Goal: Task Accomplishment & Management: Complete application form

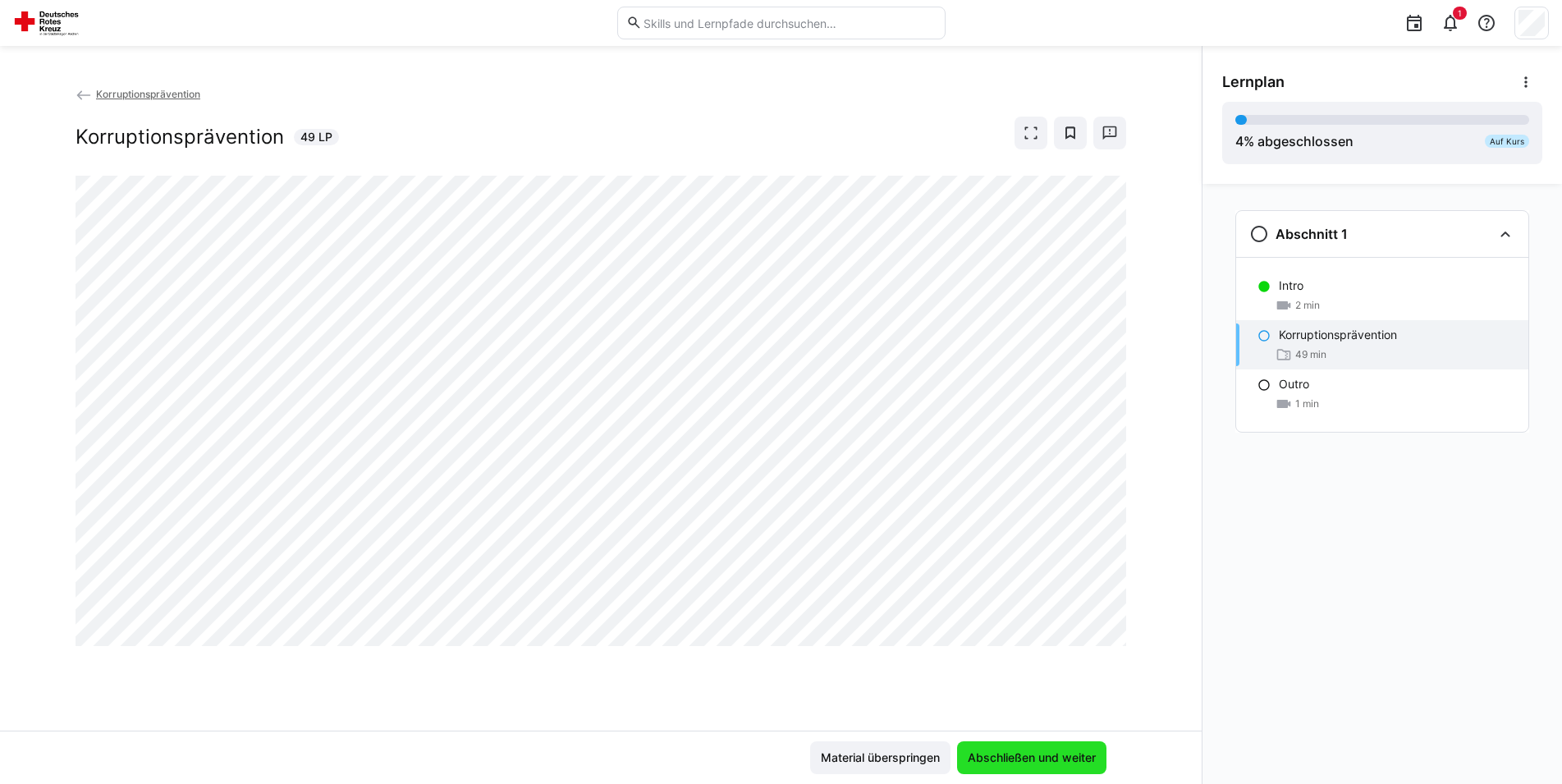
click at [1005, 766] on span "Abschließen und weiter" at bounding box center [1031, 758] width 149 height 33
click at [991, 755] on span "Abschließen und weiter" at bounding box center [1031, 757] width 133 height 17
click at [1039, 752] on span "Abschließen und weiter" at bounding box center [1031, 757] width 133 height 17
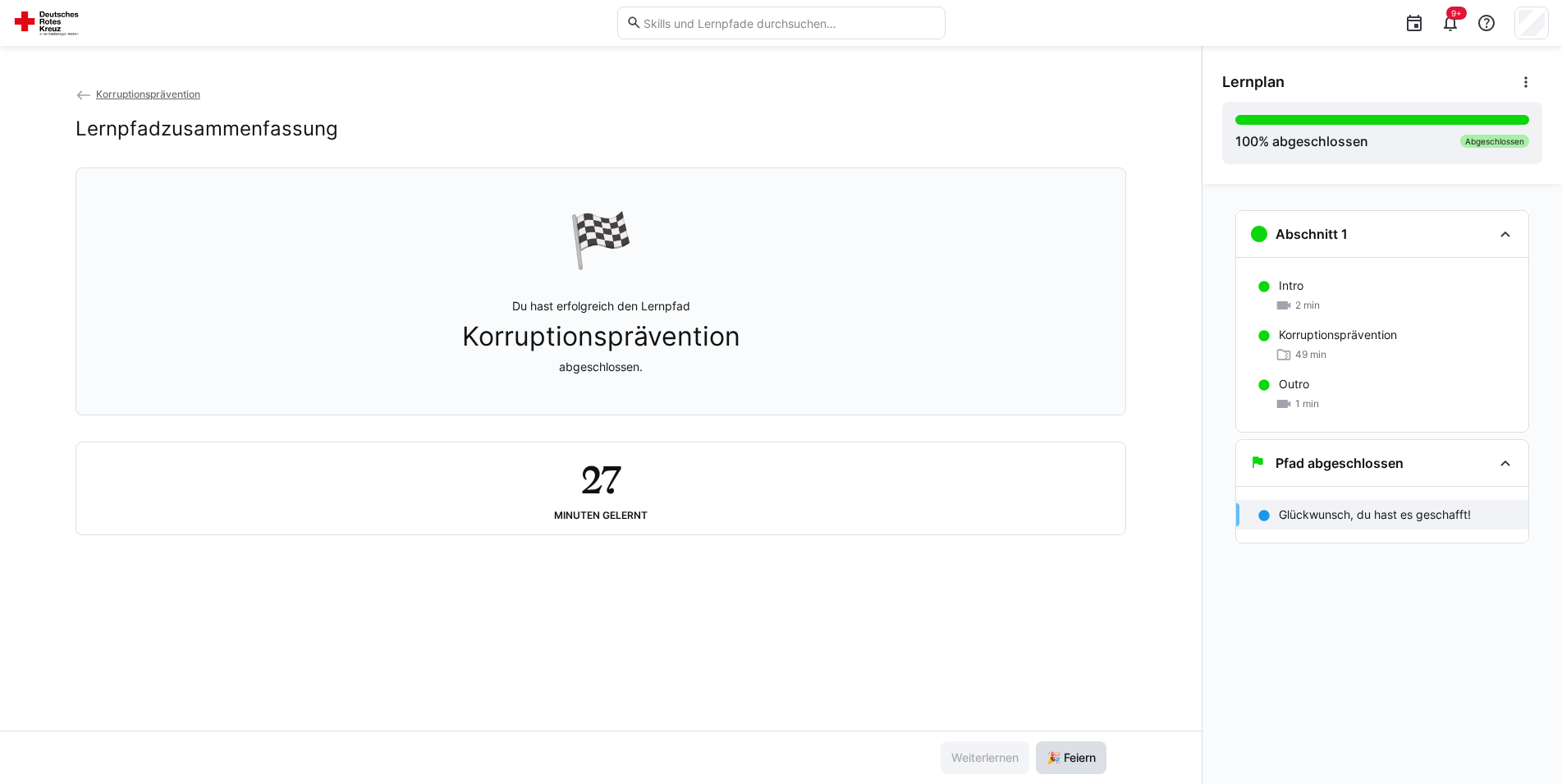
click at [1066, 760] on span "🎉 Feiern" at bounding box center [1071, 757] width 54 height 17
click at [1452, 11] on span "9+" at bounding box center [1456, 12] width 10 height 10
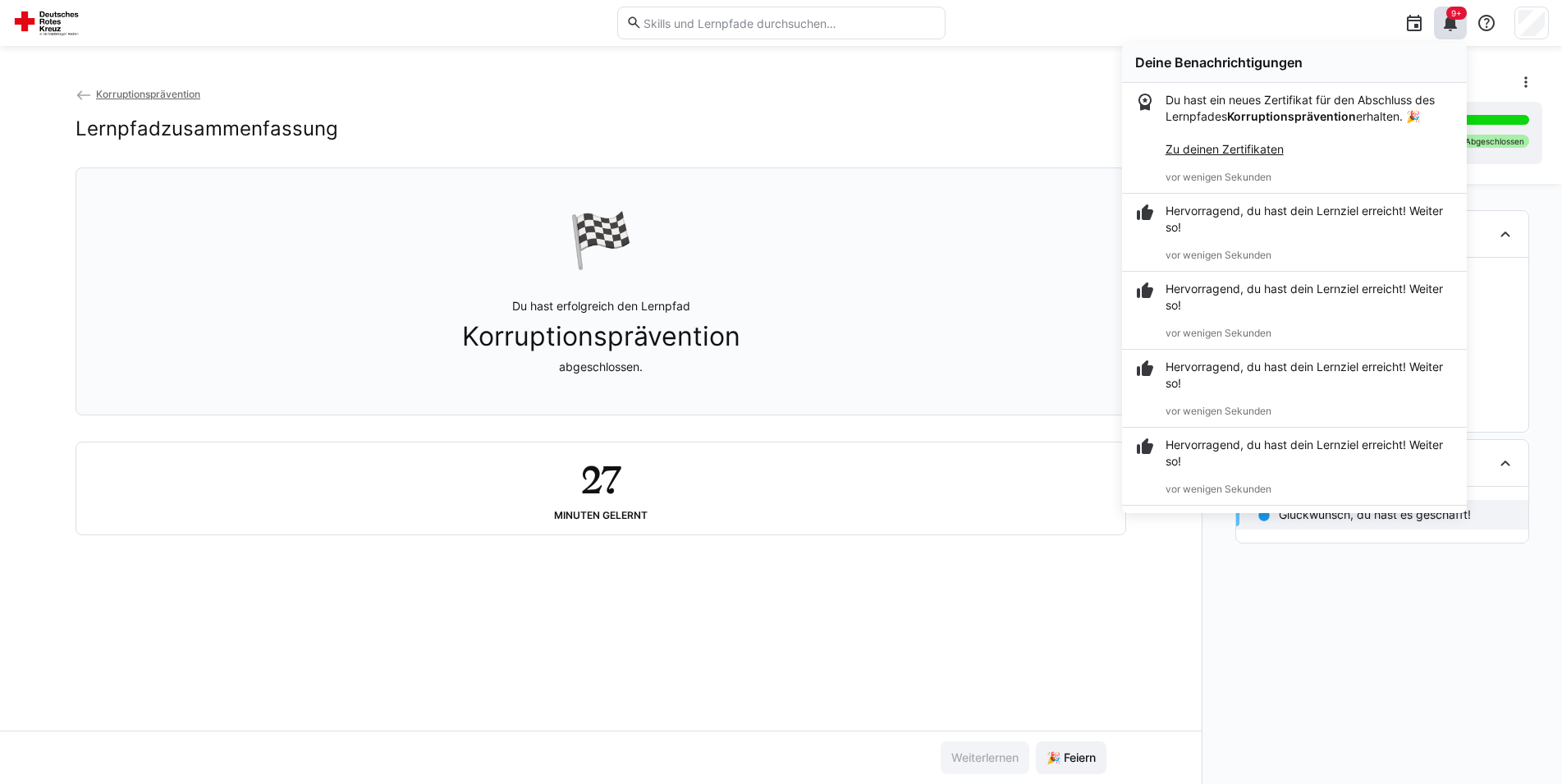
click at [1189, 151] on link "Zu deinen Zertifikaten" at bounding box center [1224, 149] width 118 height 14
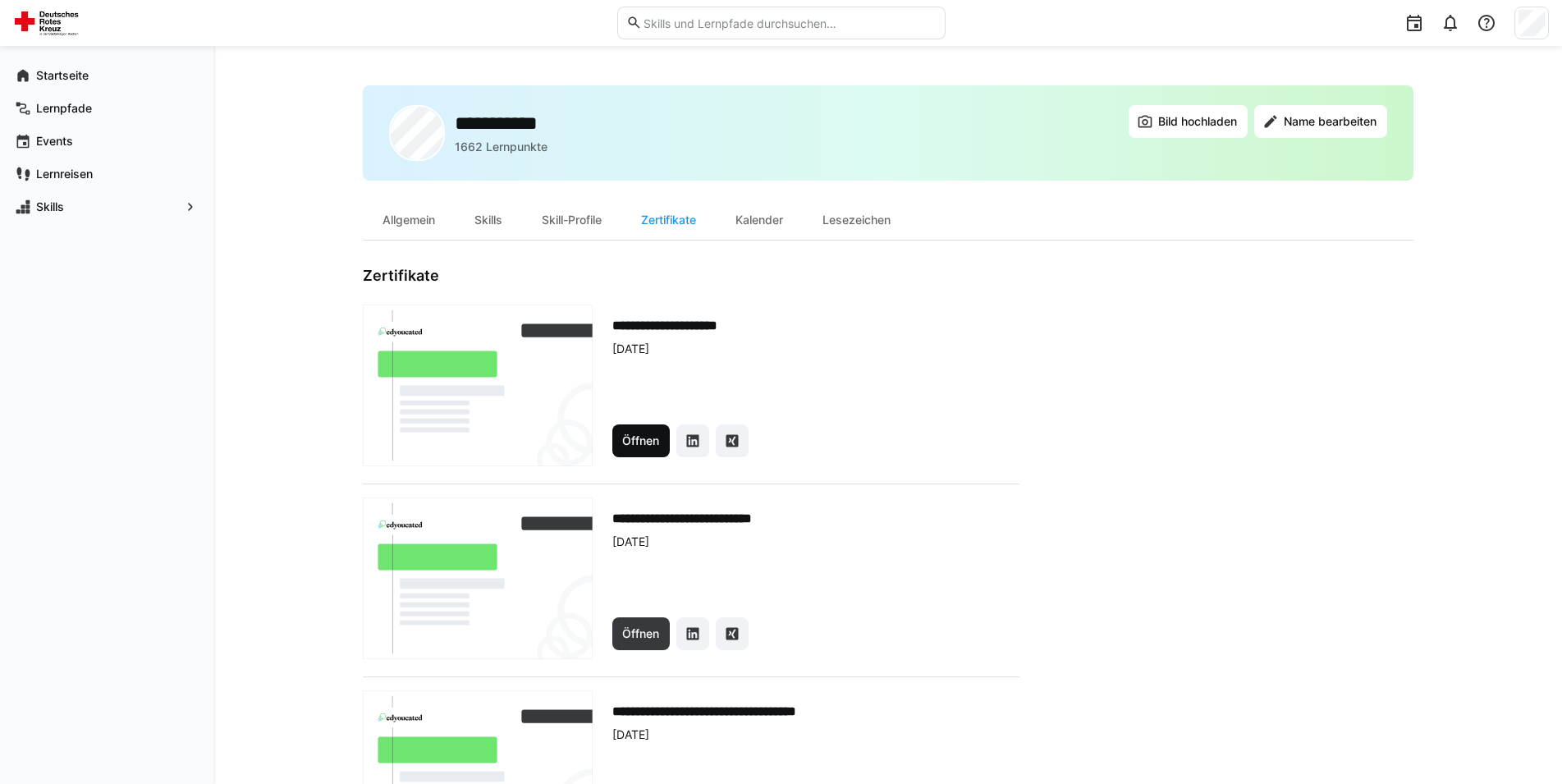
click at [642, 438] on span "Öffnen" at bounding box center [641, 441] width 42 height 17
click at [0, 0] on app-navigation-label "Lernpfade" at bounding box center [0, 0] width 0 height 0
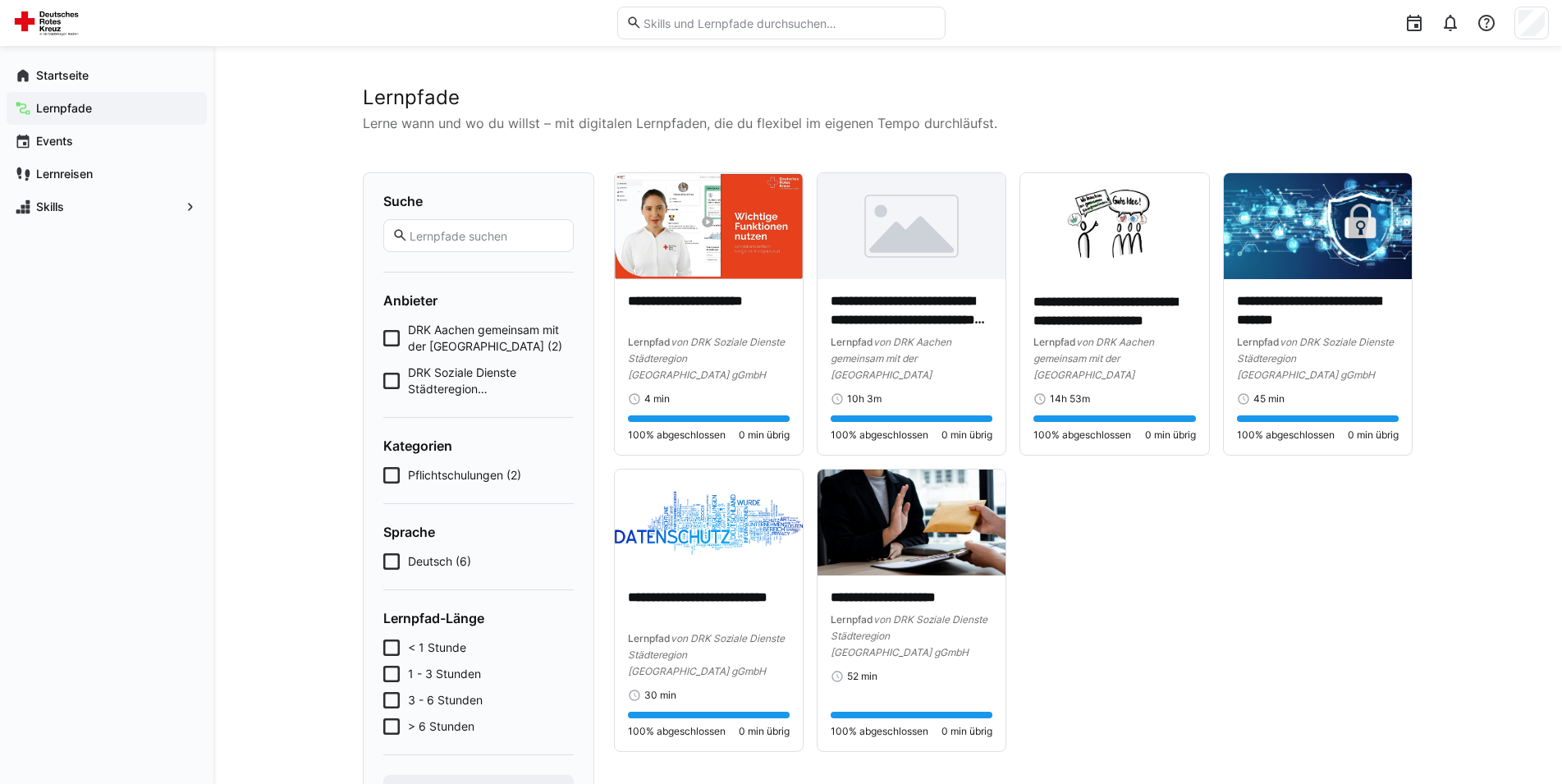
click at [1146, 583] on app-cards-list "**********" at bounding box center [1013, 461] width 799 height 579
click at [0, 0] on app-navigation-label "Startseite" at bounding box center [0, 0] width 0 height 0
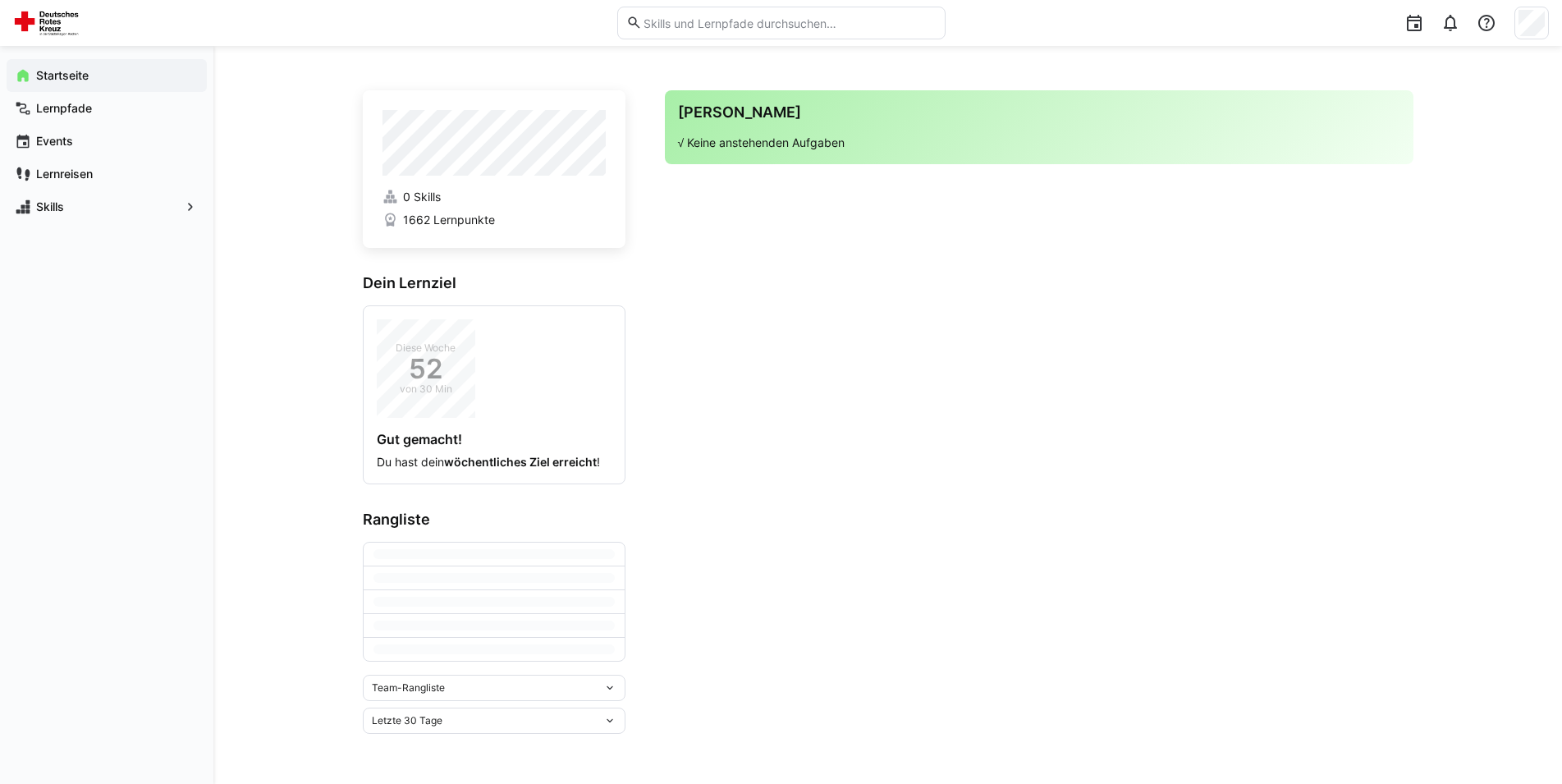
click at [0, 0] on app-navigation-label "Startseite" at bounding box center [0, 0] width 0 height 0
click at [735, 325] on app-home-right "Deine Agenda √ Keine anstehenden Aufgaben" at bounding box center [1038, 375] width 748 height 570
click at [0, 0] on app-navigation-label "Lernpfade" at bounding box center [0, 0] width 0 height 0
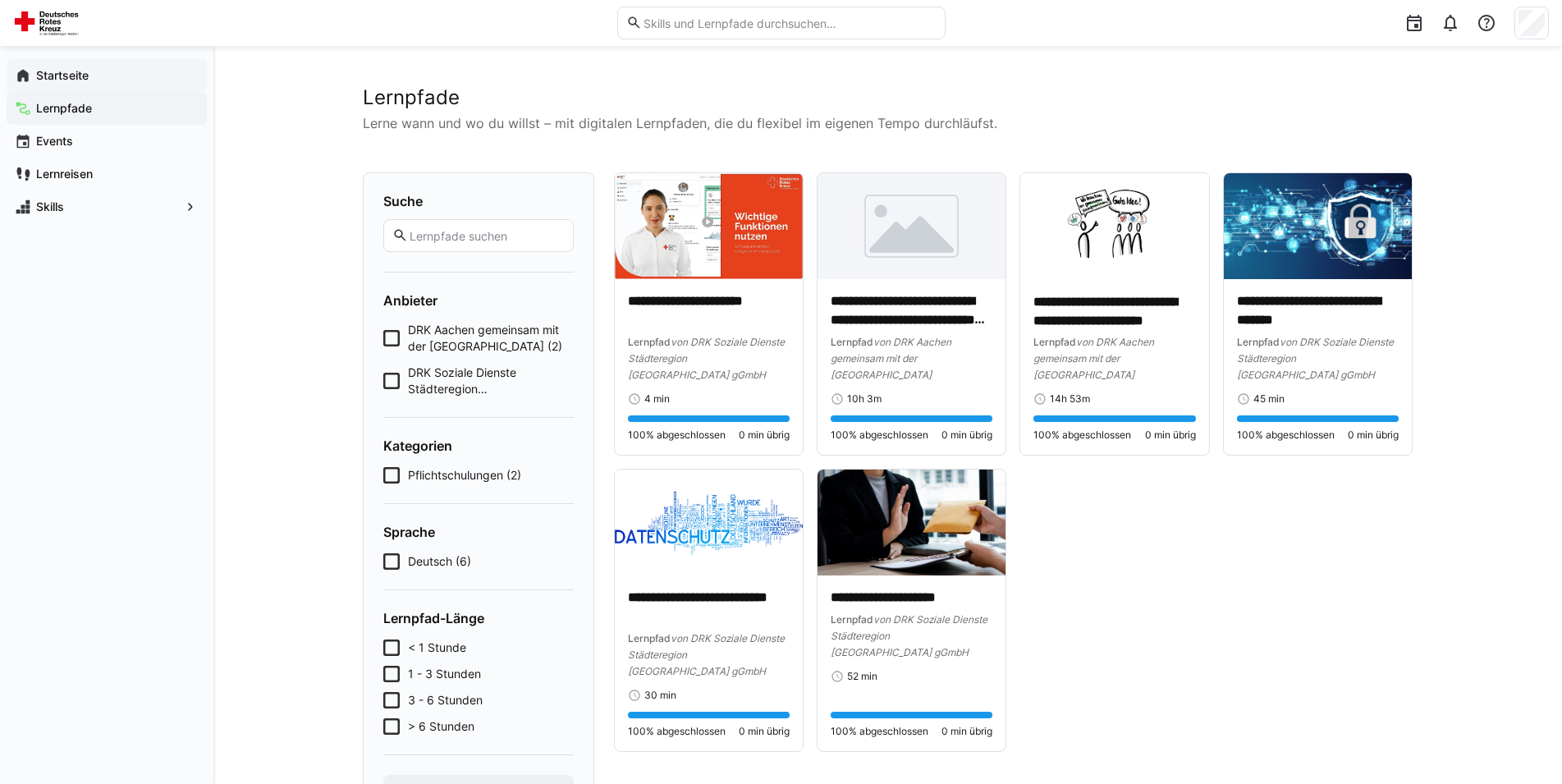
click at [0, 0] on app-navigation-label "Startseite" at bounding box center [0, 0] width 0 height 0
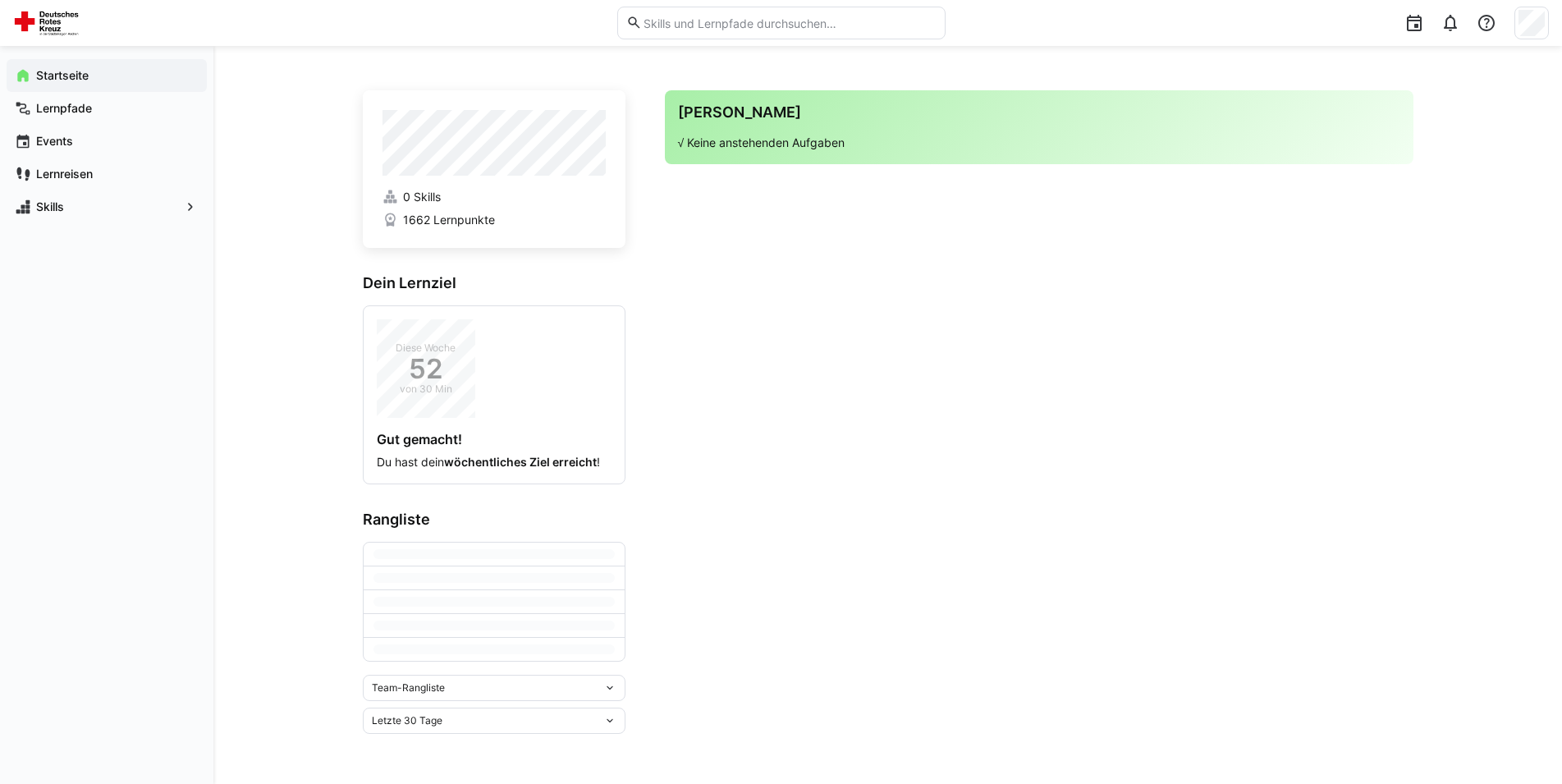
click at [764, 263] on app-home-right "Deine Agenda √ Keine anstehenden Aufgaben" at bounding box center [1038, 412] width 748 height 643
click at [753, 372] on app-home-right "Deine Agenda √ Keine anstehenden Aufgaben" at bounding box center [1038, 375] width 748 height 570
click at [29, 73] on eds-icon at bounding box center [23, 75] width 17 height 17
click at [688, 225] on app-home-right "Deine Agenda √ Keine anstehenden Aufgaben" at bounding box center [1038, 375] width 748 height 570
